Goal: Transaction & Acquisition: Purchase product/service

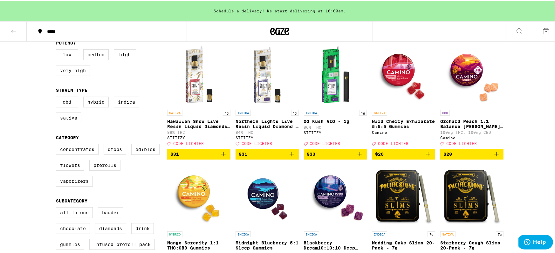
scroll to position [72, 0]
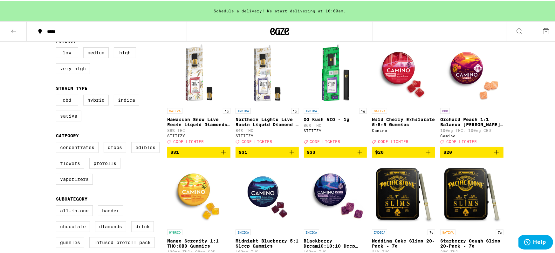
click at [68, 168] on label "Flowers" at bounding box center [70, 162] width 28 height 11
click at [58, 142] on input "Flowers" at bounding box center [57, 142] width 0 height 0
checkbox input "true"
